Goal: Obtain resource: Obtain resource

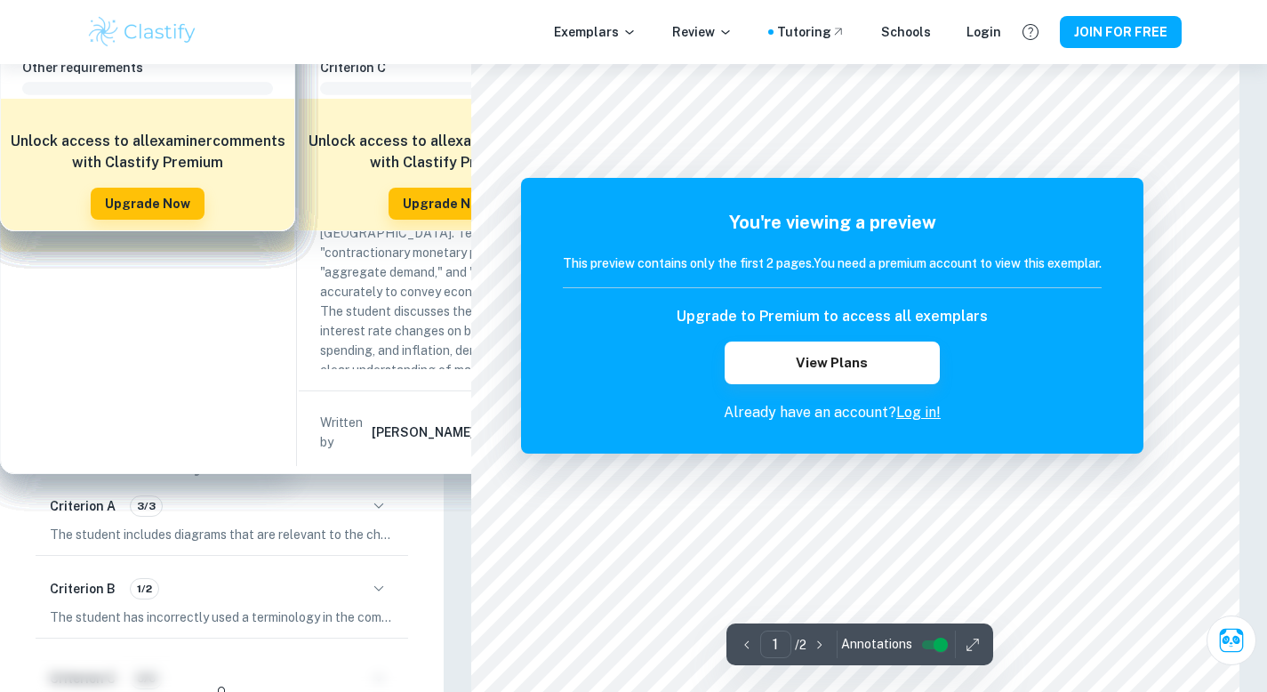
scroll to position [324, 0]
